Goal: Obtain resource: Obtain resource

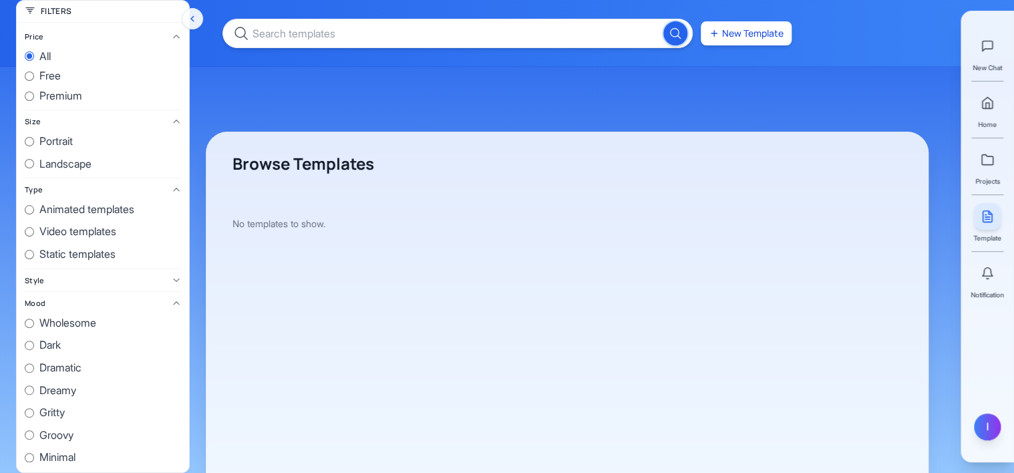
click at [996, 427] on div "I" at bounding box center [987, 426] width 27 height 27
click at [603, 85] on div "New Template Browse Templates No templates to show." at bounding box center [567, 285] width 723 height 441
click at [30, 75] on input "free" at bounding box center [29, 75] width 9 height 9
radio input "true"
click at [29, 91] on input "premium" at bounding box center [29, 95] width 9 height 9
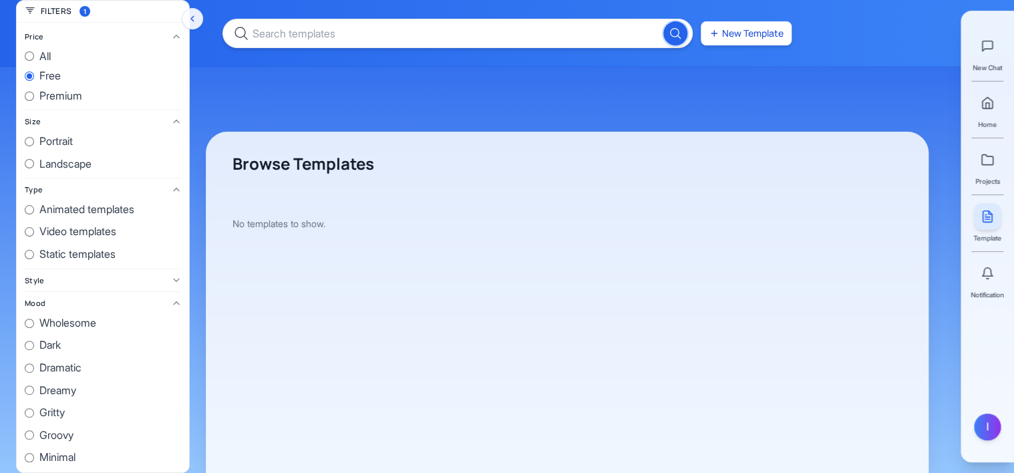
radio input "true"
click at [29, 138] on input "Portrait" at bounding box center [29, 141] width 9 height 9
radio input "true"
click at [29, 53] on input "all" at bounding box center [29, 55] width 9 height 9
radio input "true"
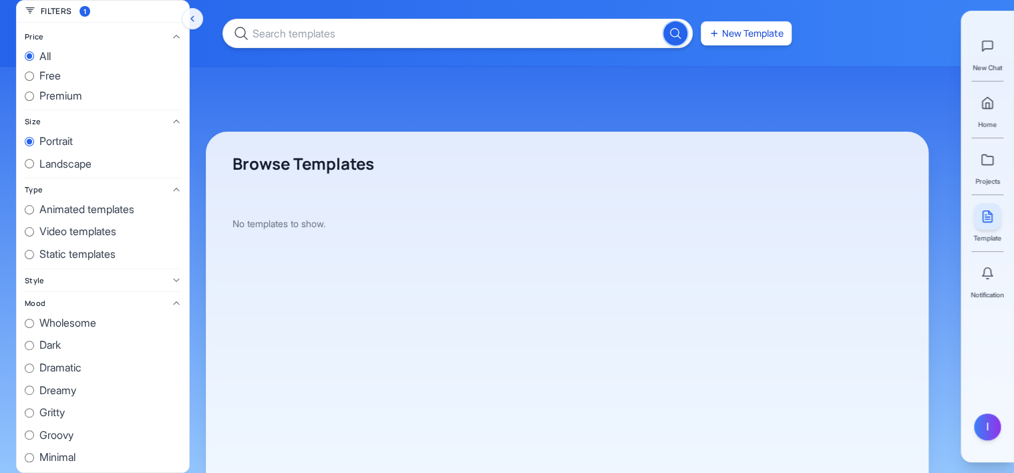
click at [27, 139] on input "Portrait" at bounding box center [29, 141] width 9 height 9
radio input "false"
click at [764, 27] on button "New Template" at bounding box center [745, 33] width 91 height 24
